Goal: Information Seeking & Learning: Find specific fact

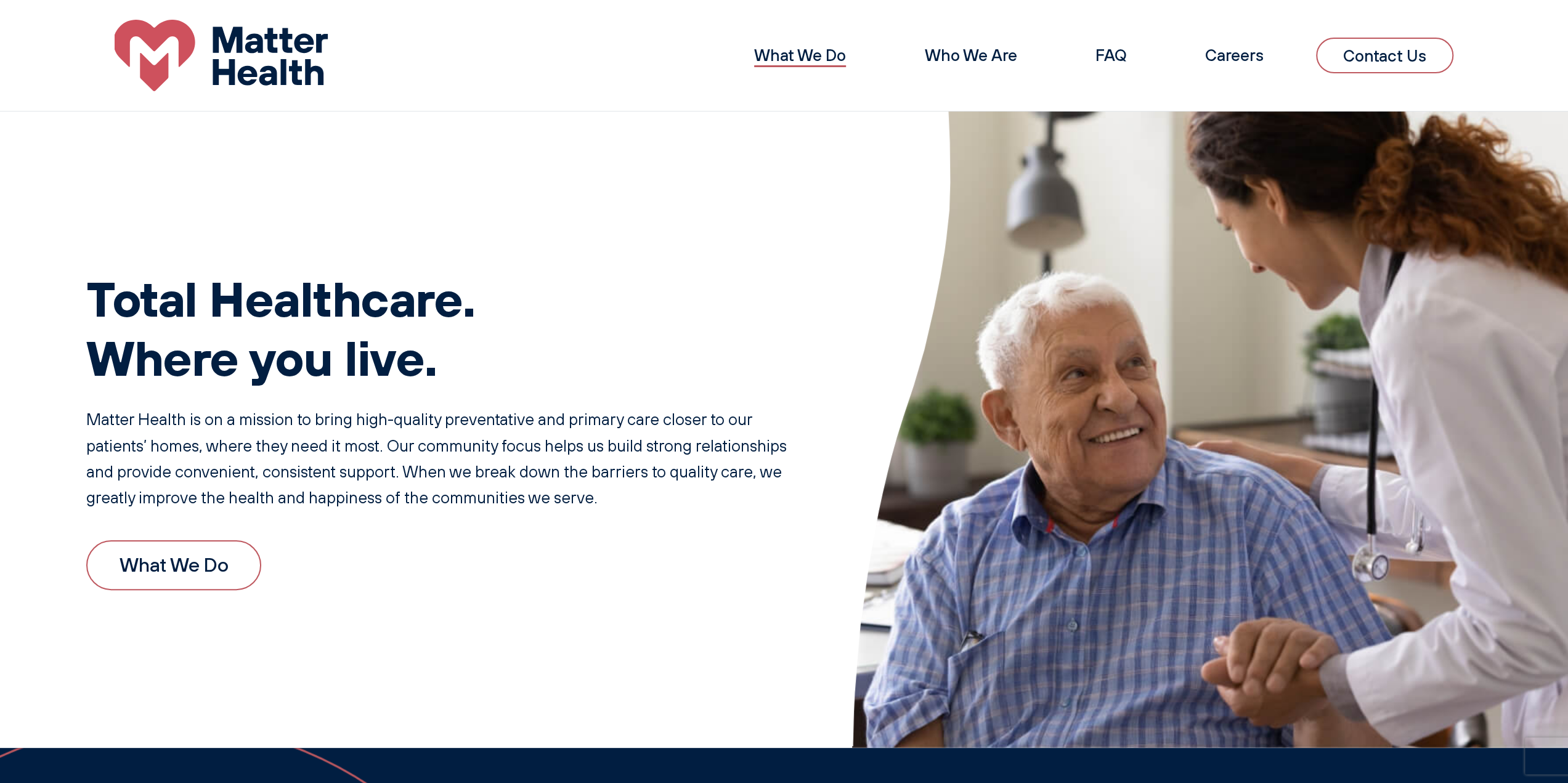
click at [788, 58] on link "What We Do" at bounding box center [799, 55] width 92 height 20
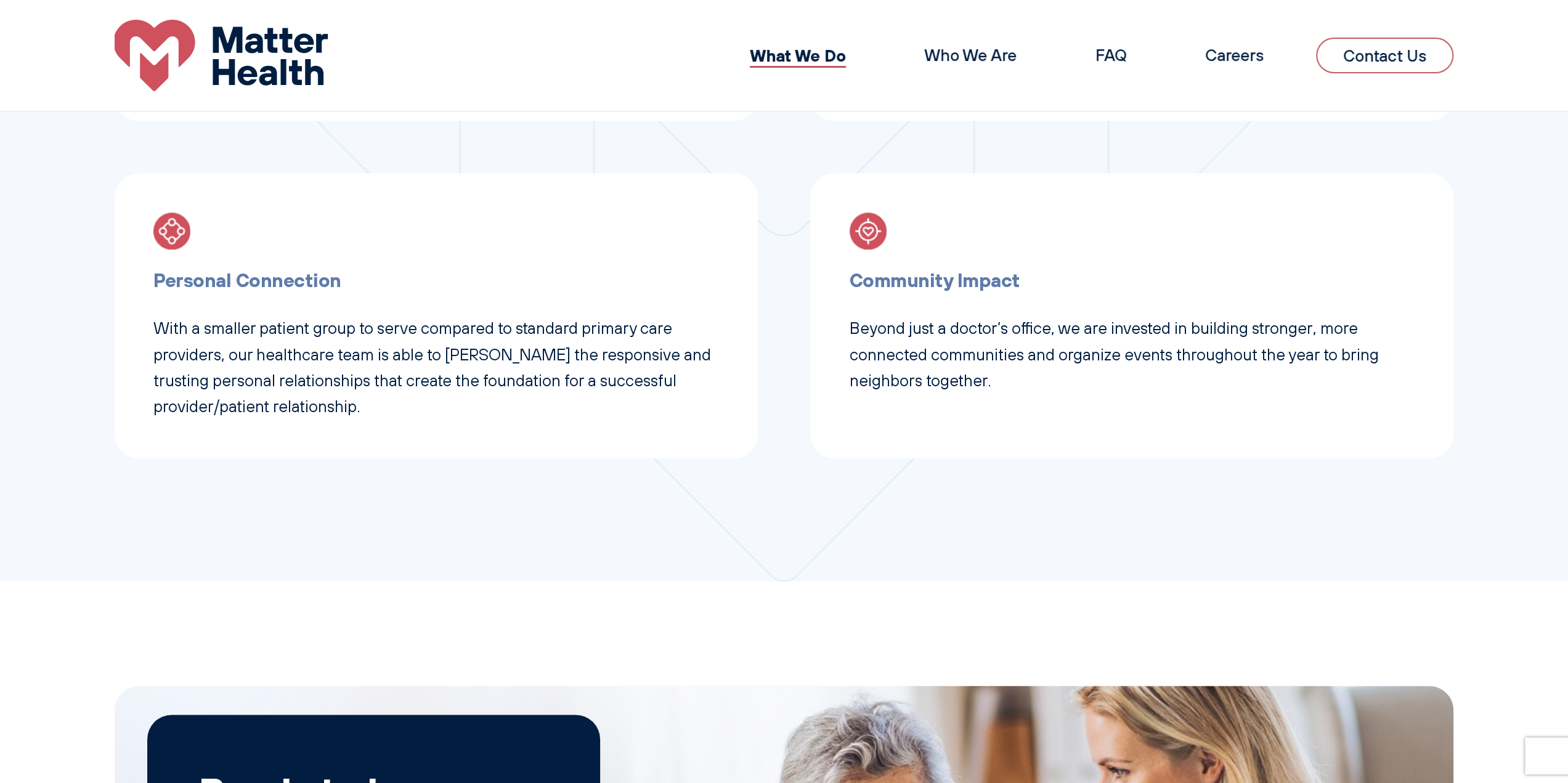
scroll to position [580, 0]
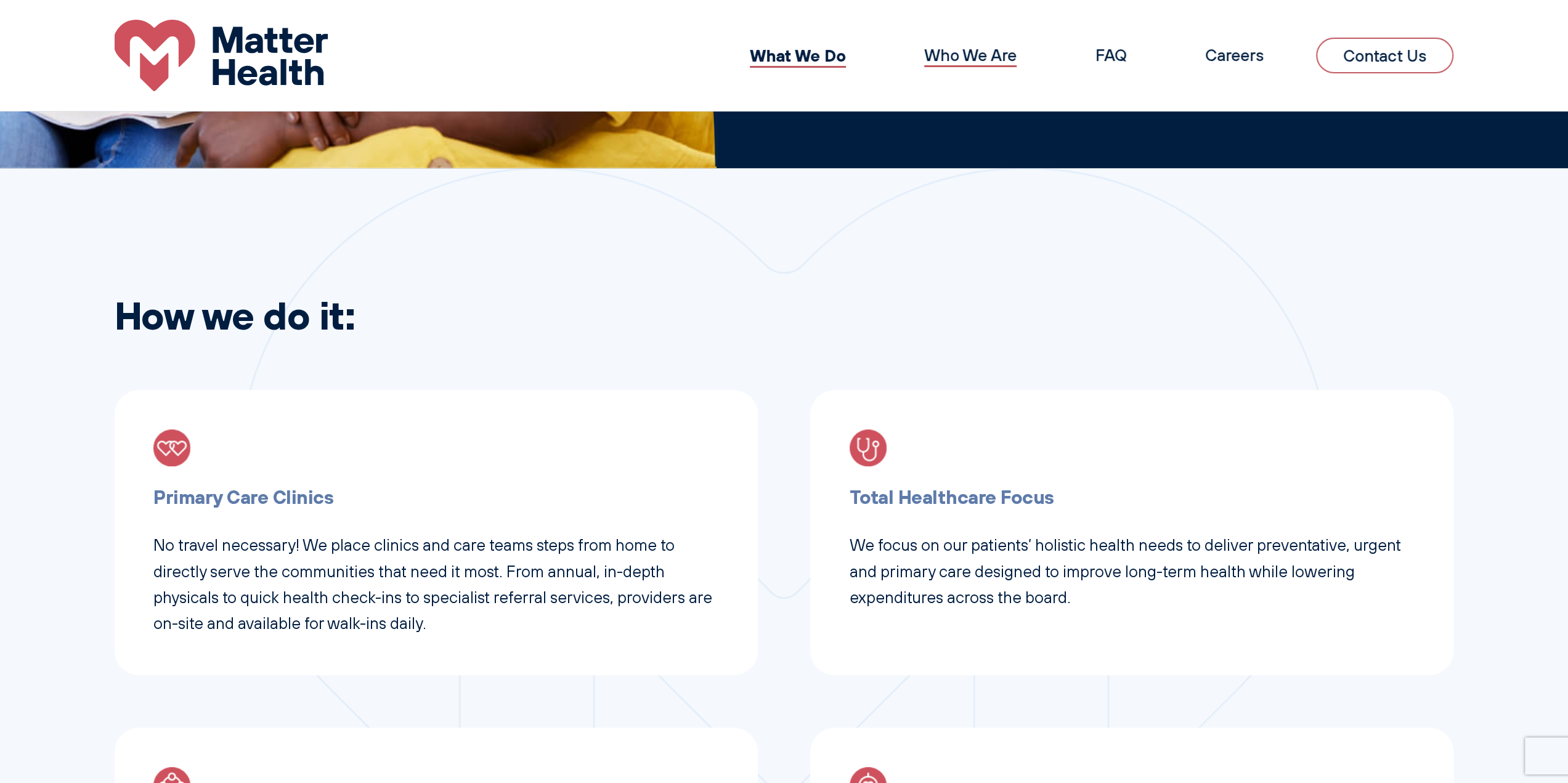
click at [975, 52] on link "Who We Are" at bounding box center [970, 55] width 92 height 20
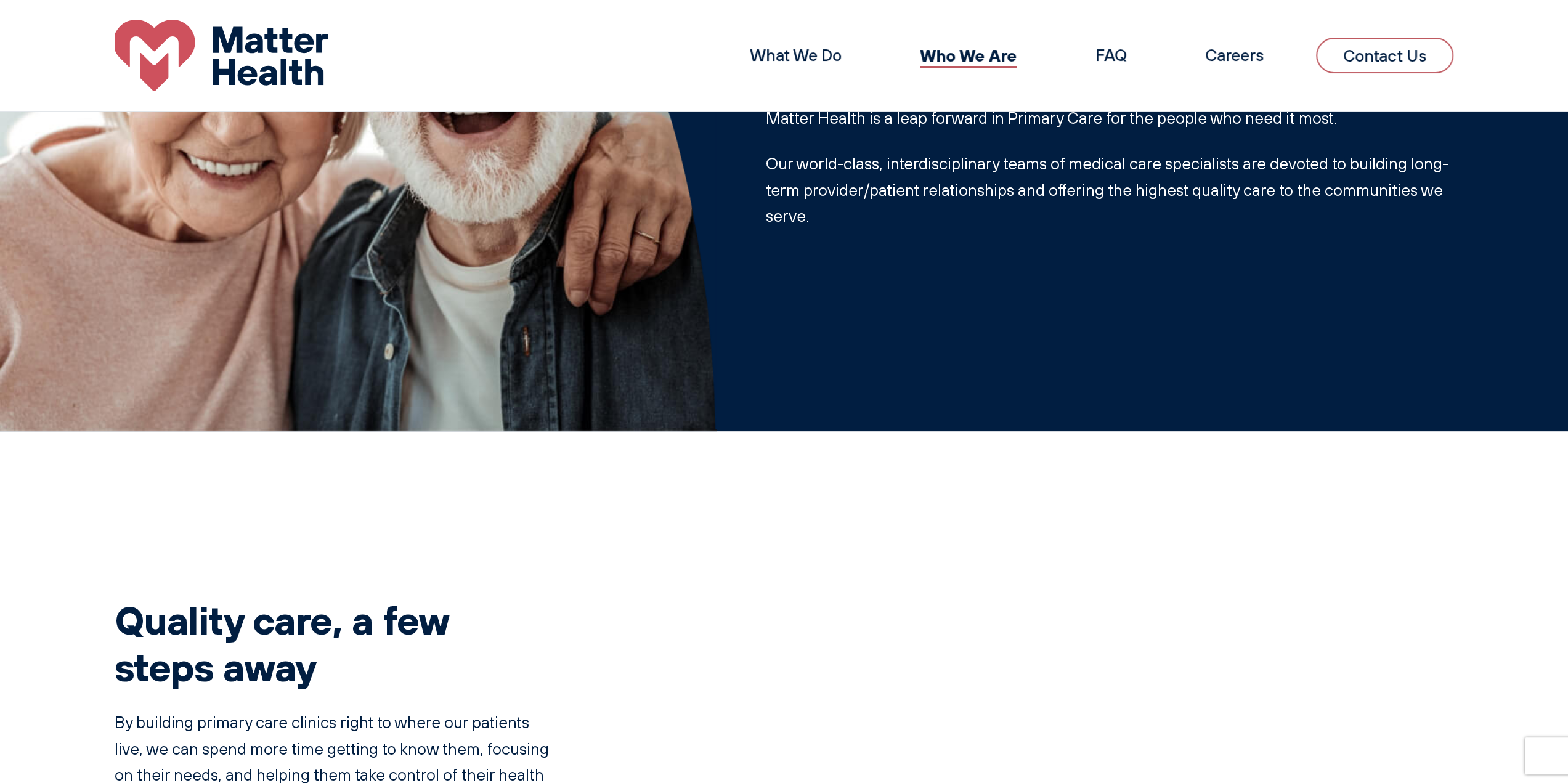
scroll to position [16, 0]
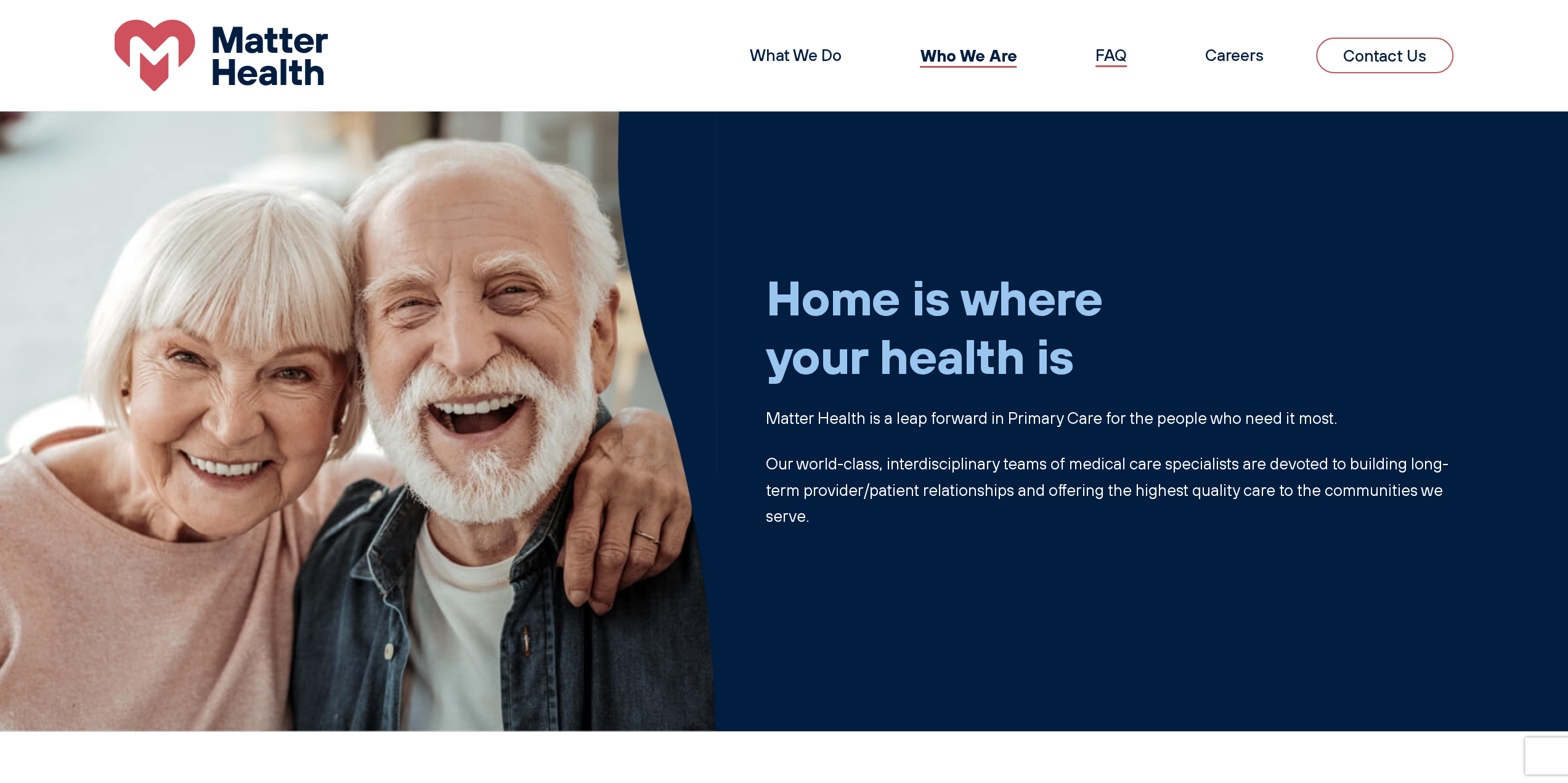
click at [1116, 61] on link "FAQ" at bounding box center [1111, 55] width 31 height 20
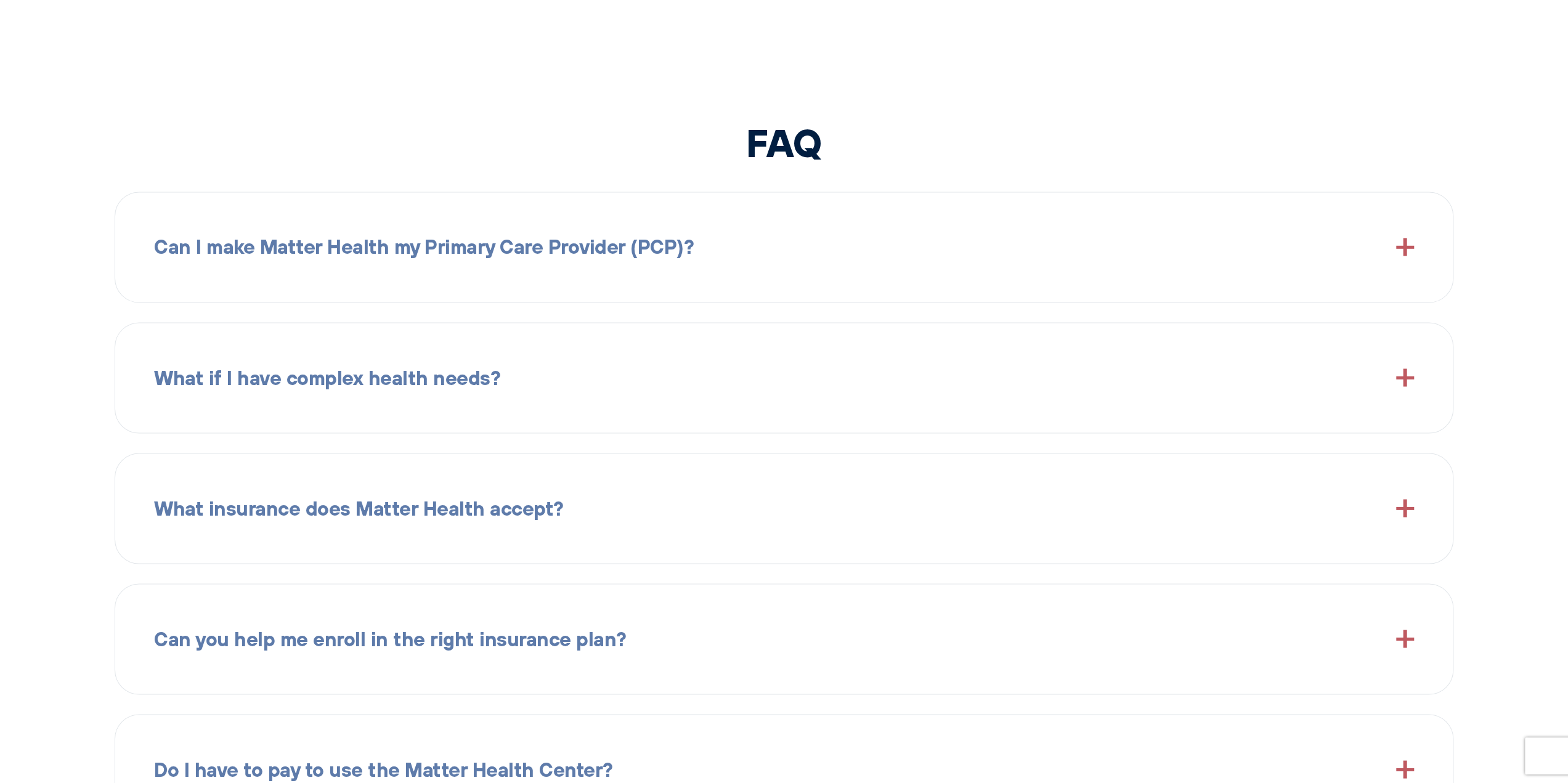
scroll to position [2343, 0]
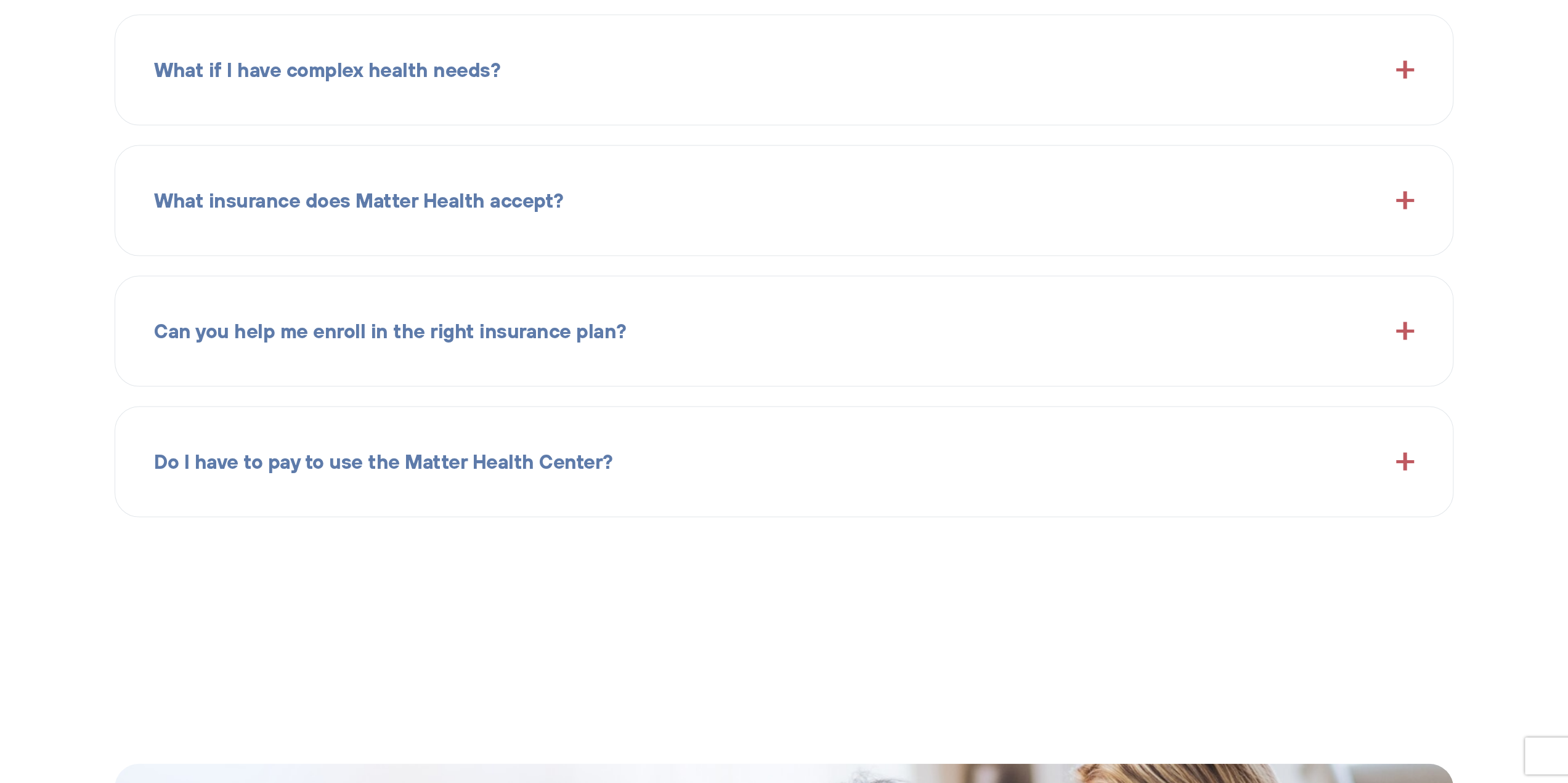
click at [406, 214] on span "What insurance does Matter Health accept?" at bounding box center [358, 200] width 409 height 31
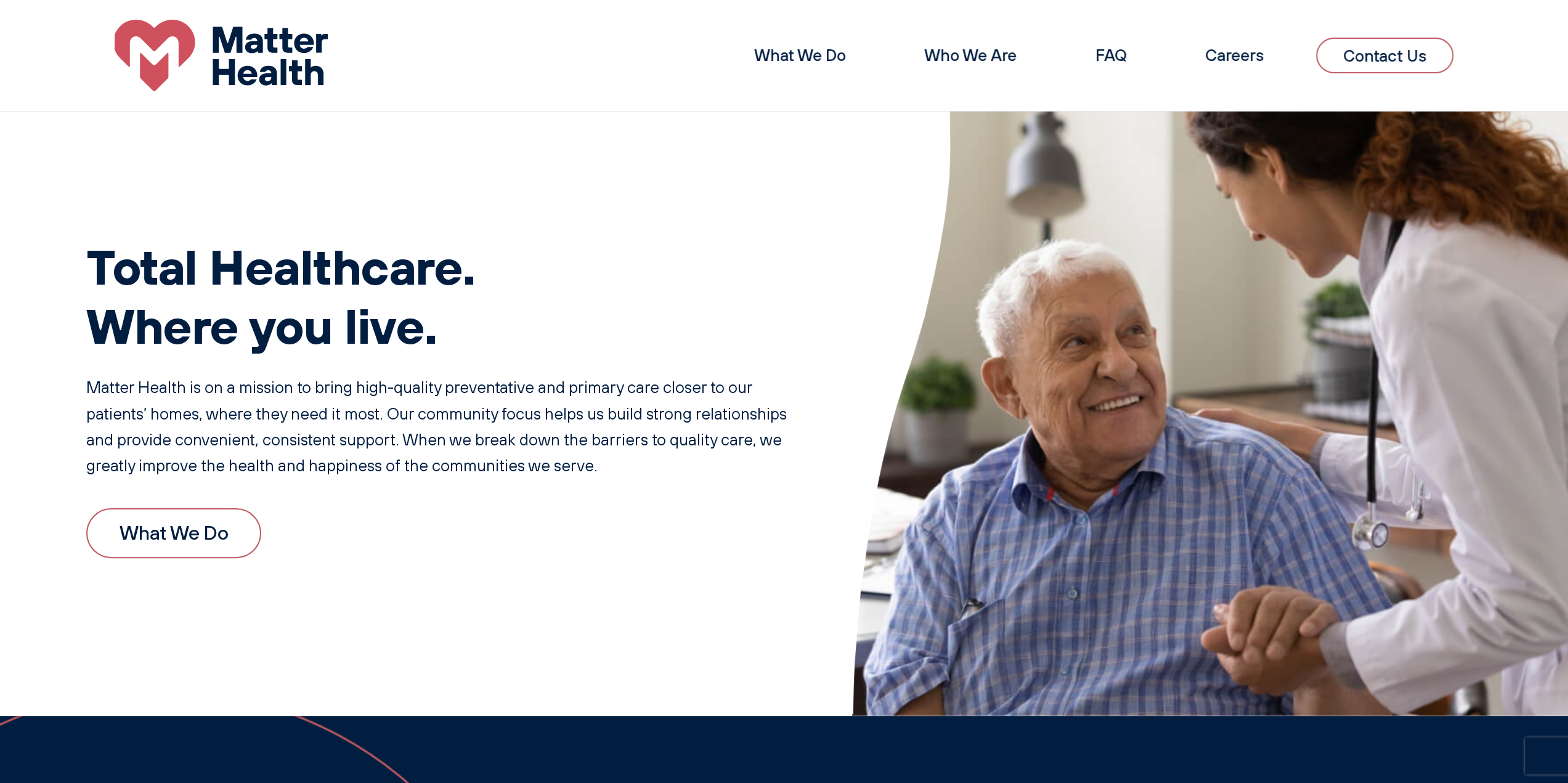
scroll to position [0, 0]
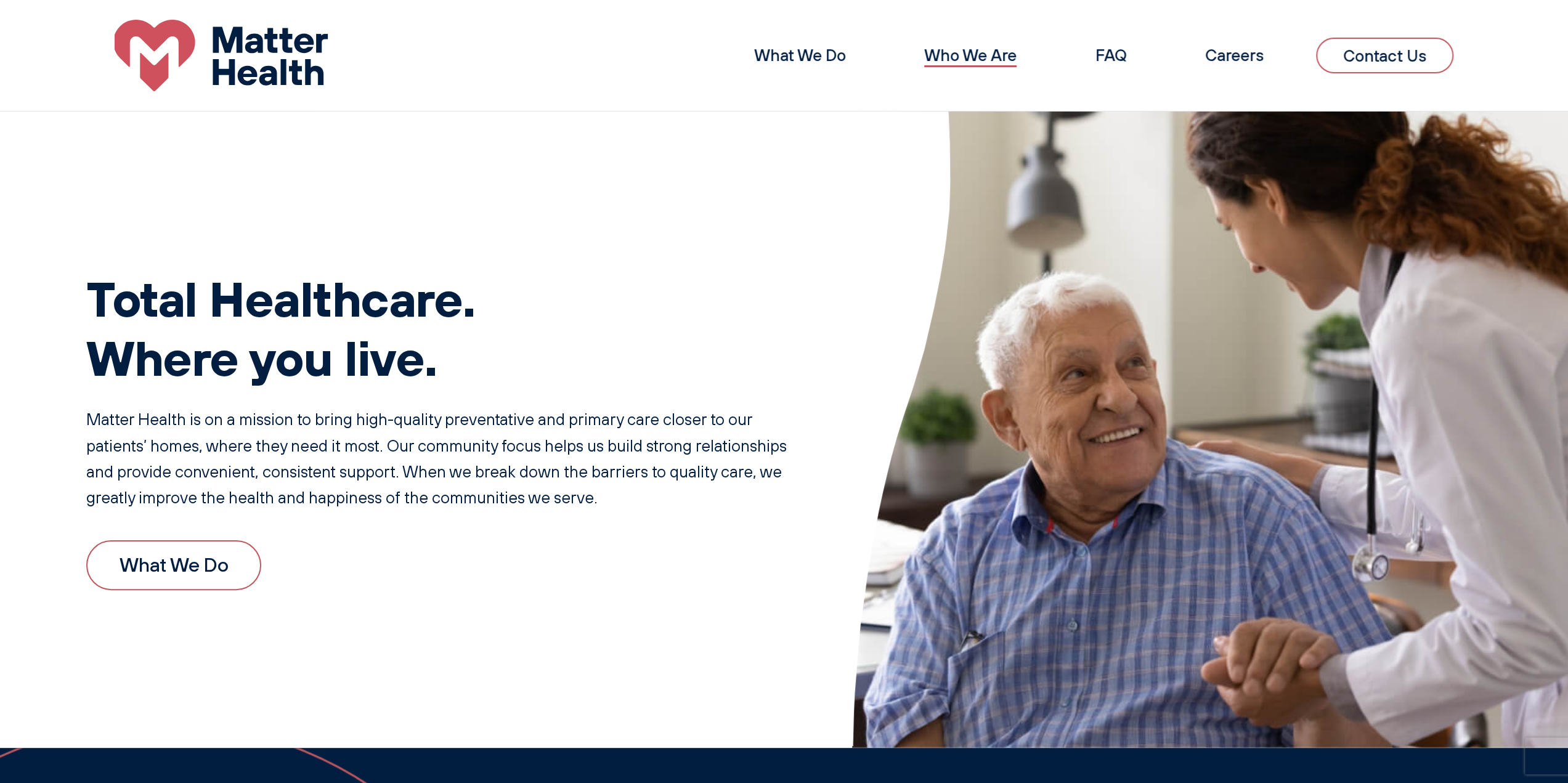
click at [1008, 58] on link "Who We Are" at bounding box center [970, 55] width 92 height 20
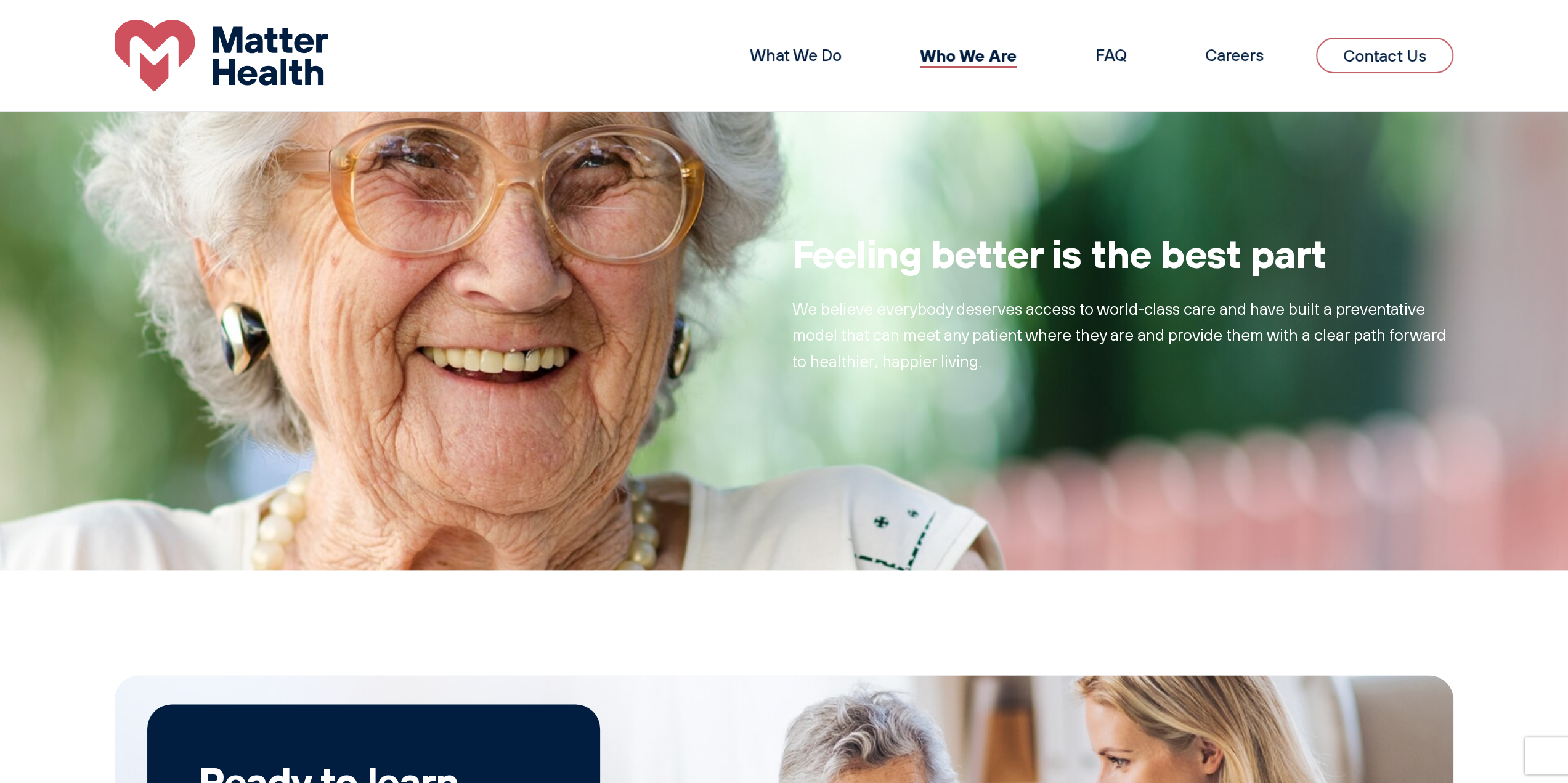
scroll to position [695, 0]
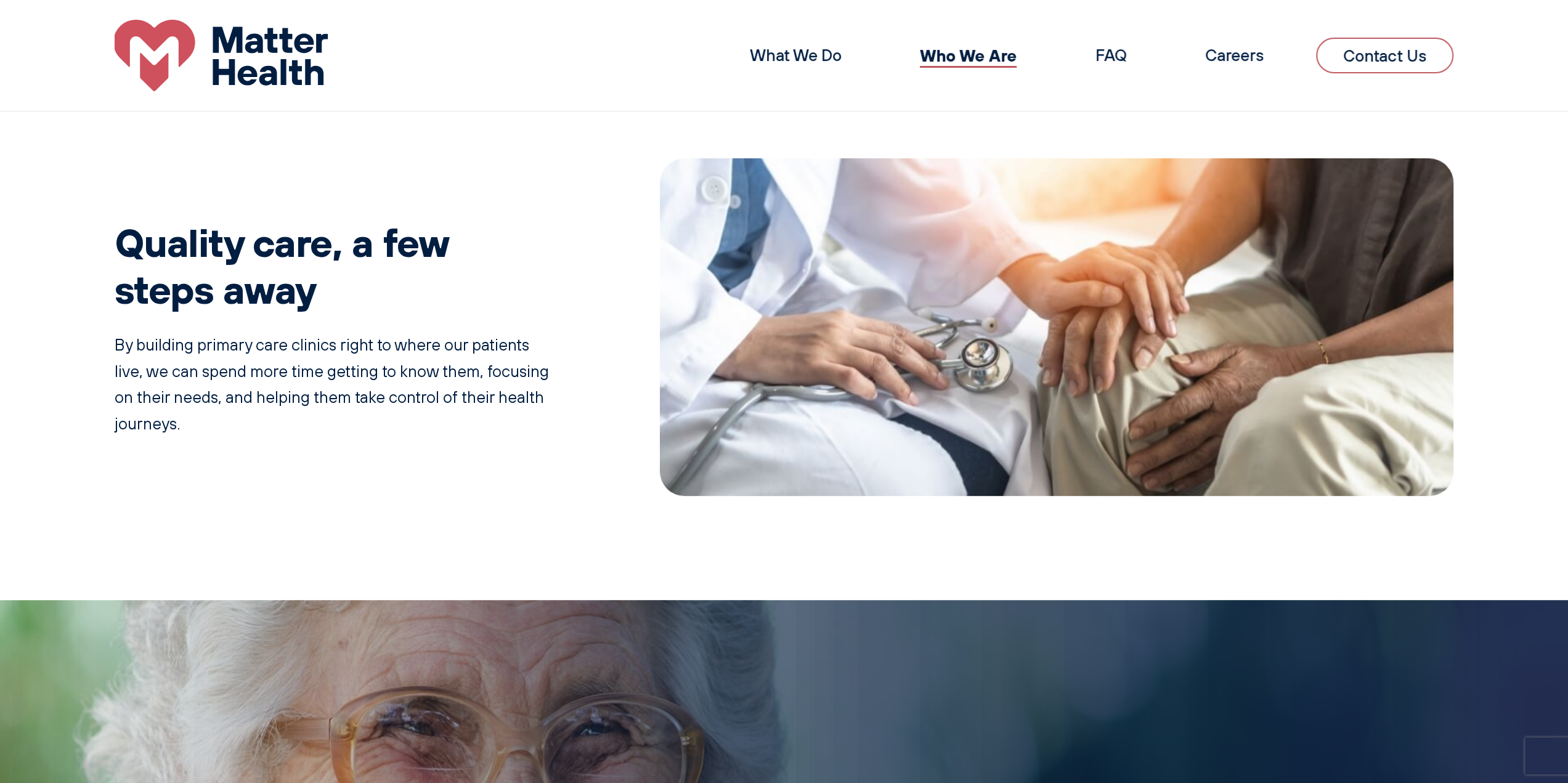
click at [1109, 67] on li "FAQ" at bounding box center [1111, 56] width 84 height 40
click at [1109, 57] on link "FAQ" at bounding box center [1111, 55] width 31 height 20
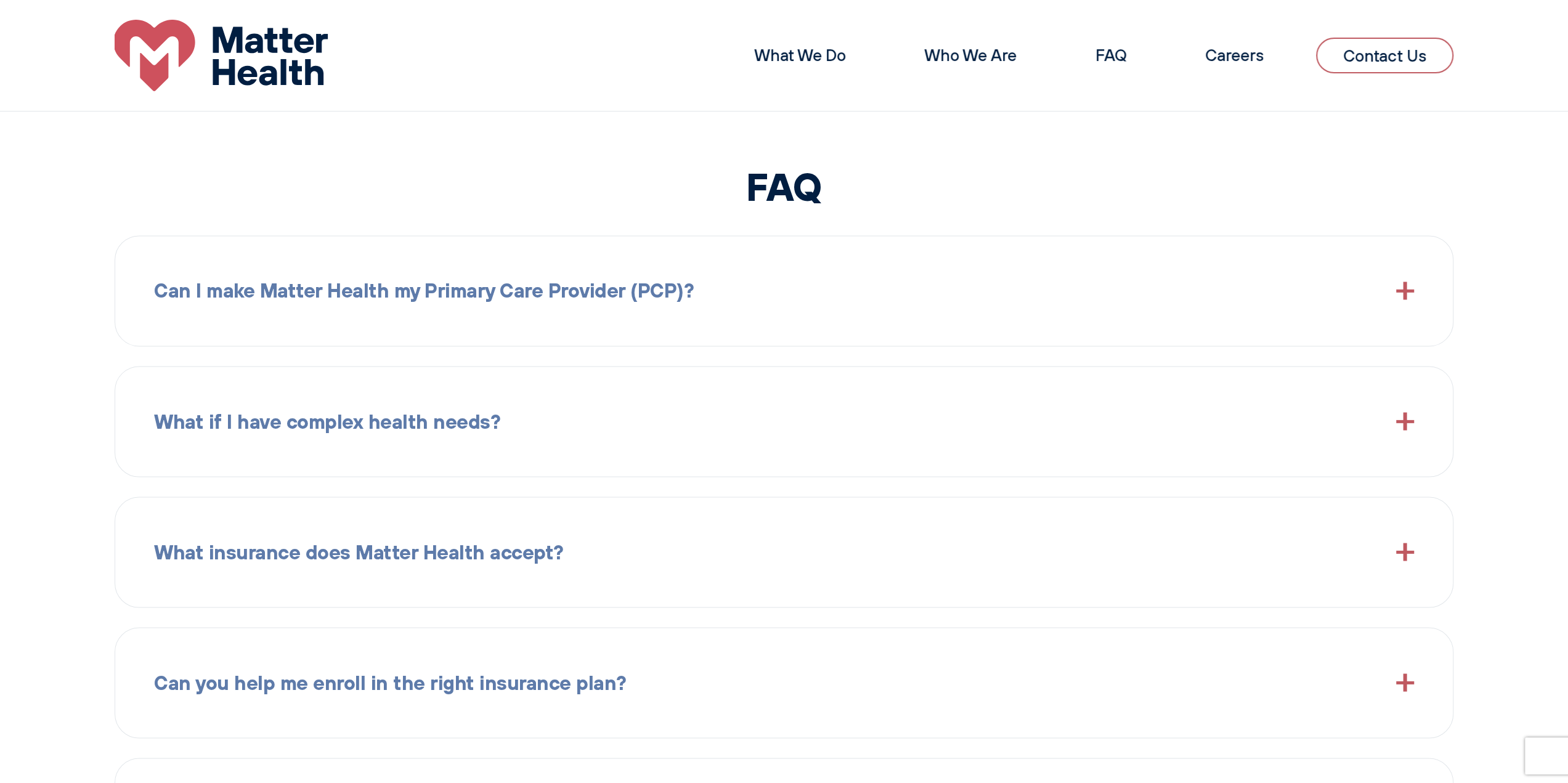
scroll to position [1806, 0]
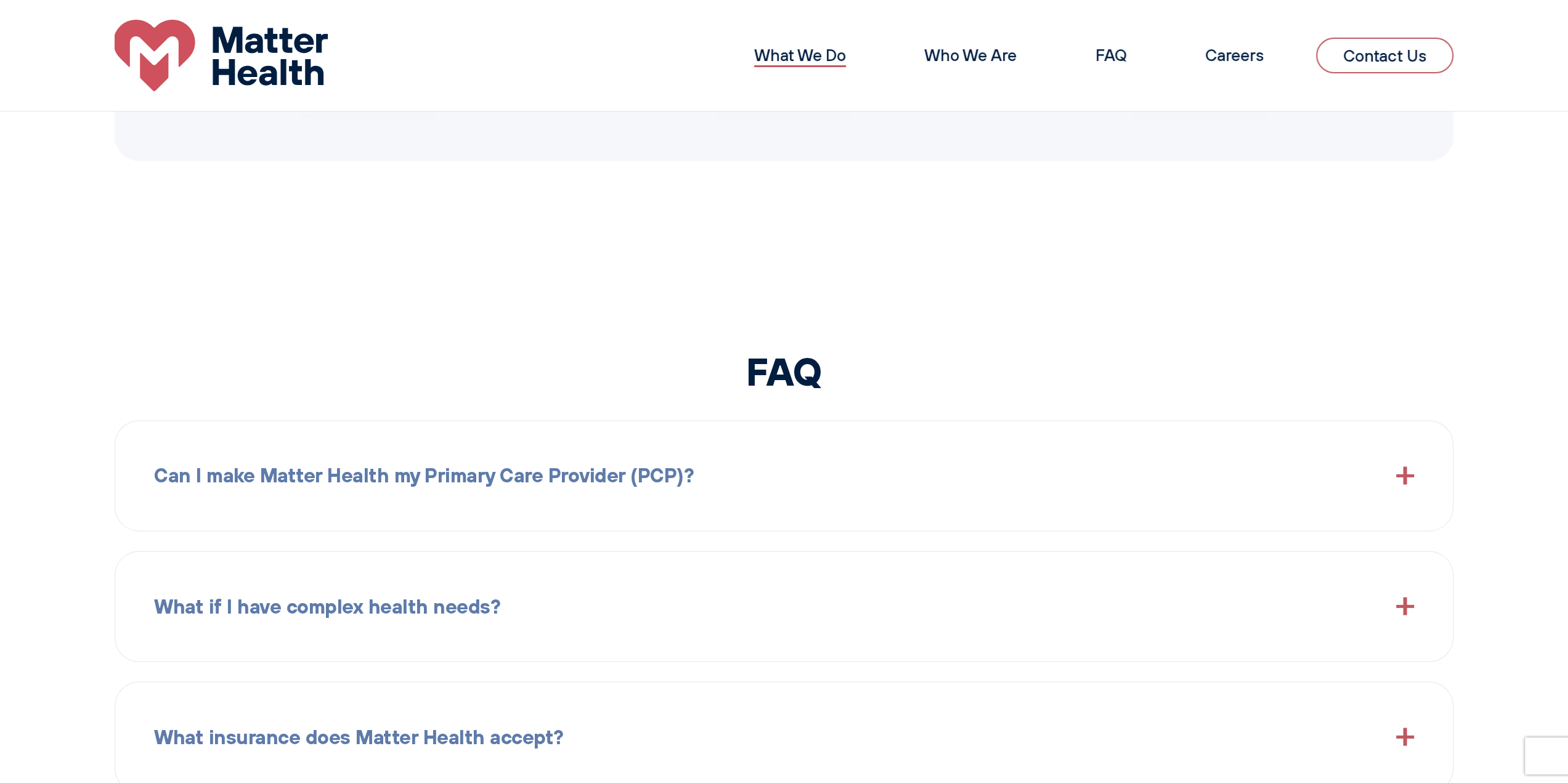
click at [833, 57] on link "What We Do" at bounding box center [799, 55] width 92 height 20
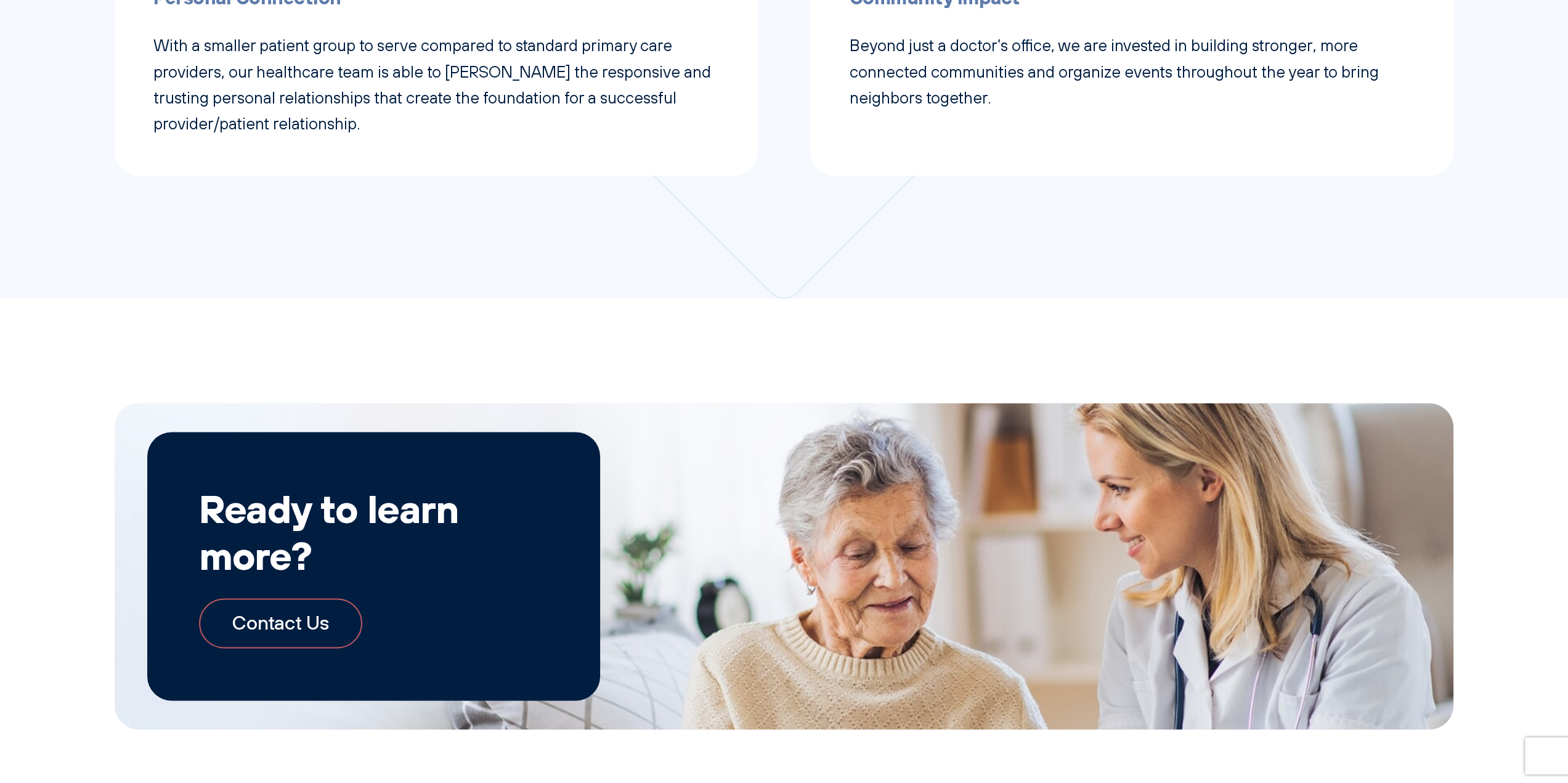
scroll to position [1812, 0]
